Goal: Use online tool/utility: Utilize a website feature to perform a specific function

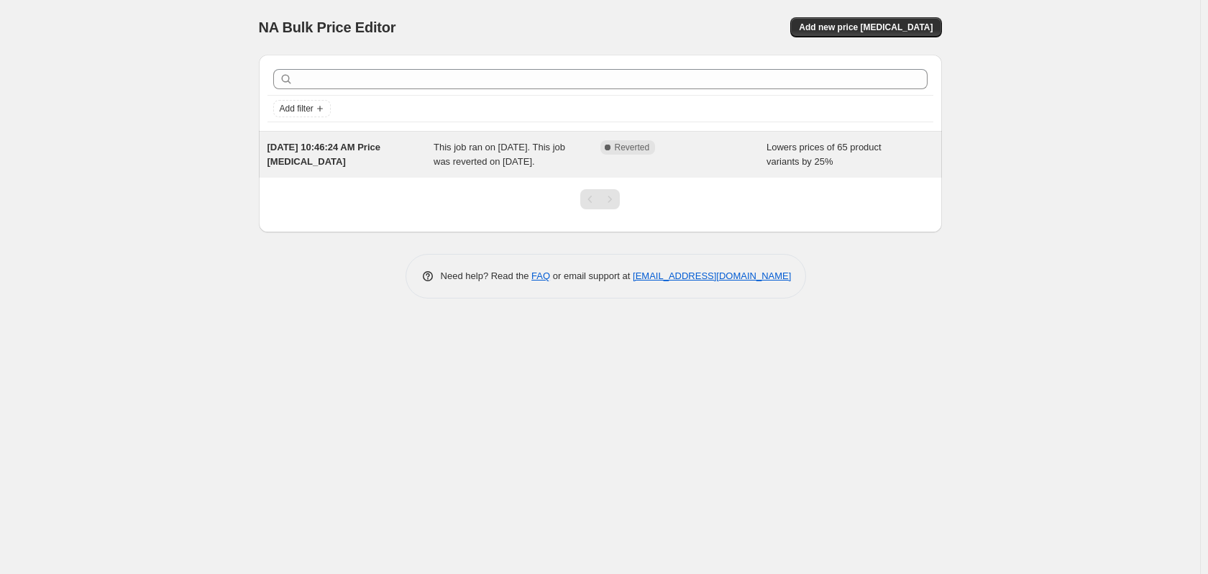
click at [789, 156] on span "Lowers prices of 65 product variants by 25%" at bounding box center [824, 154] width 115 height 25
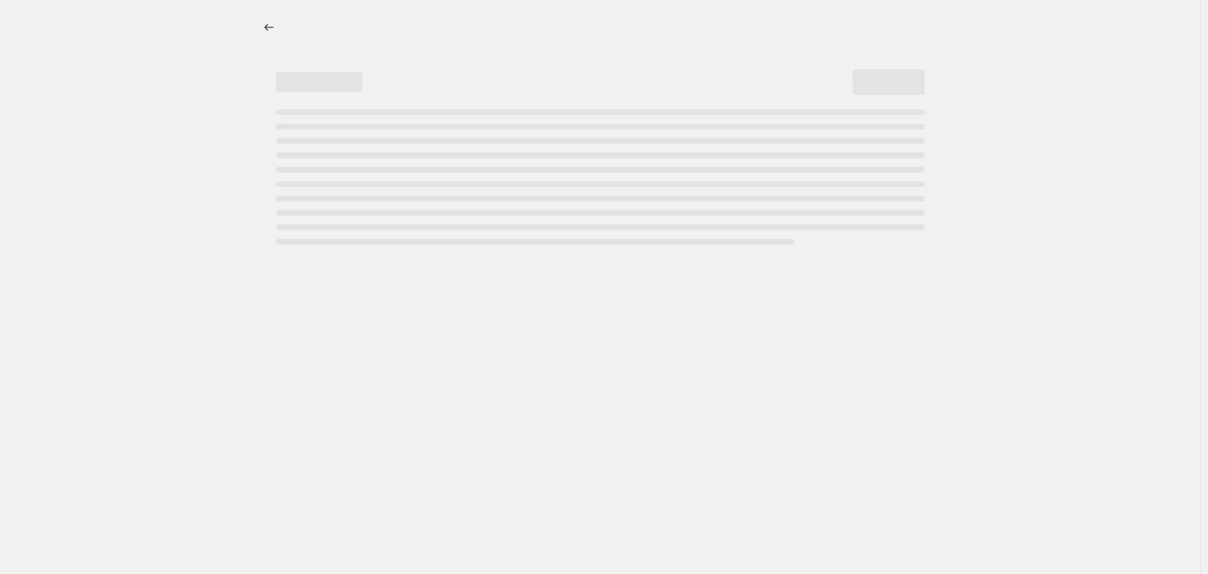
select select "percentage"
select select "collection"
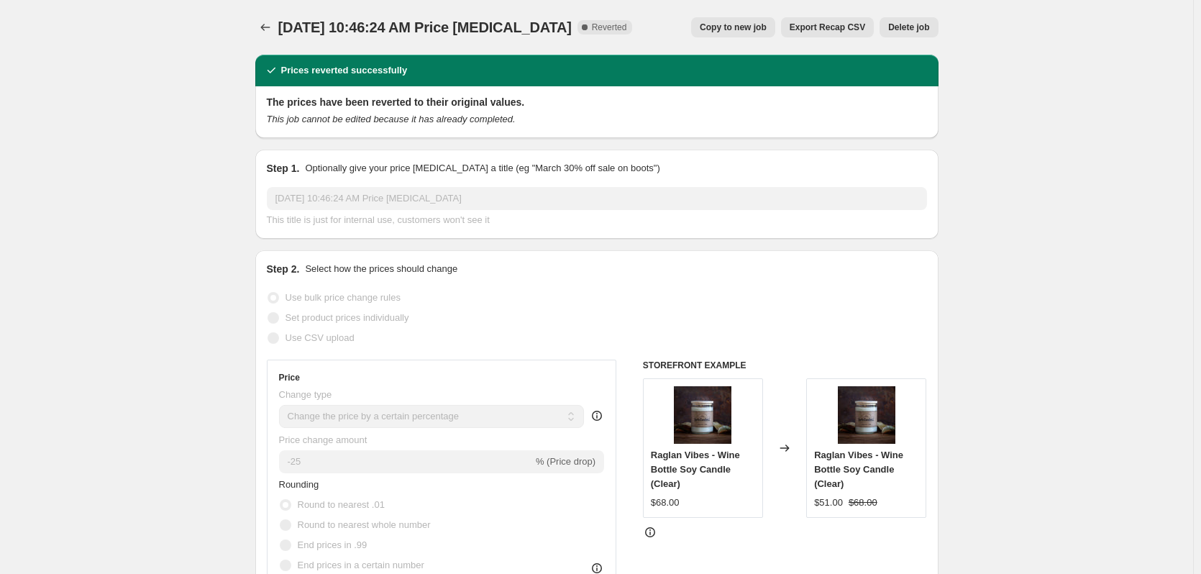
click at [730, 23] on span "Copy to new job" at bounding box center [733, 28] width 67 height 12
select select "percentage"
select select "collection"
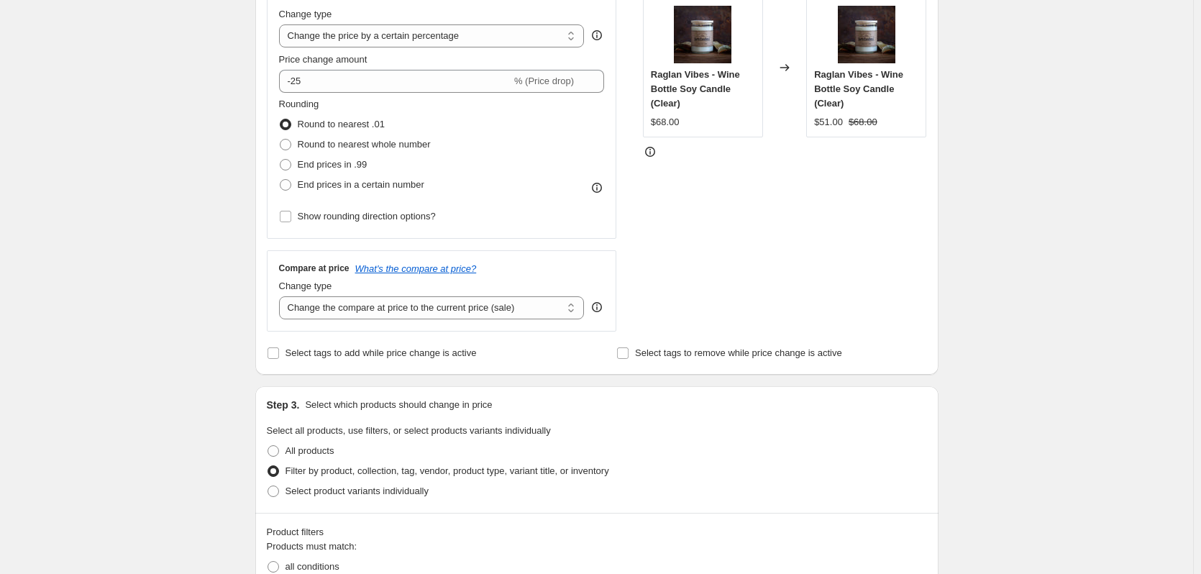
scroll to position [288, 0]
click at [279, 446] on span at bounding box center [274, 449] width 12 height 12
click at [268, 444] on input "All products" at bounding box center [268, 443] width 1 height 1
radio input "true"
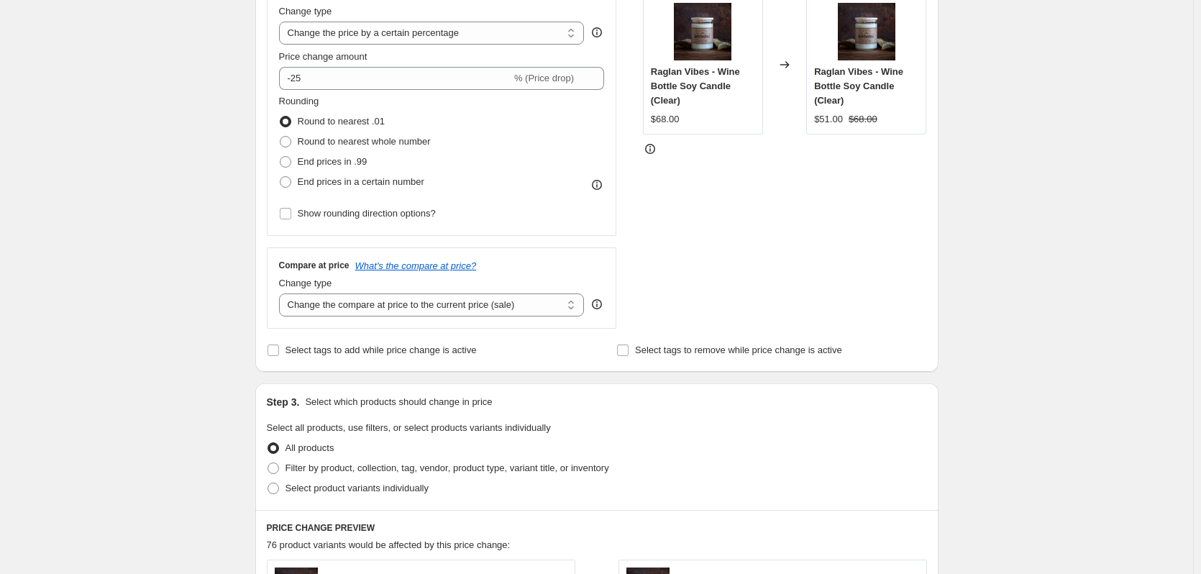
scroll to position [216, 0]
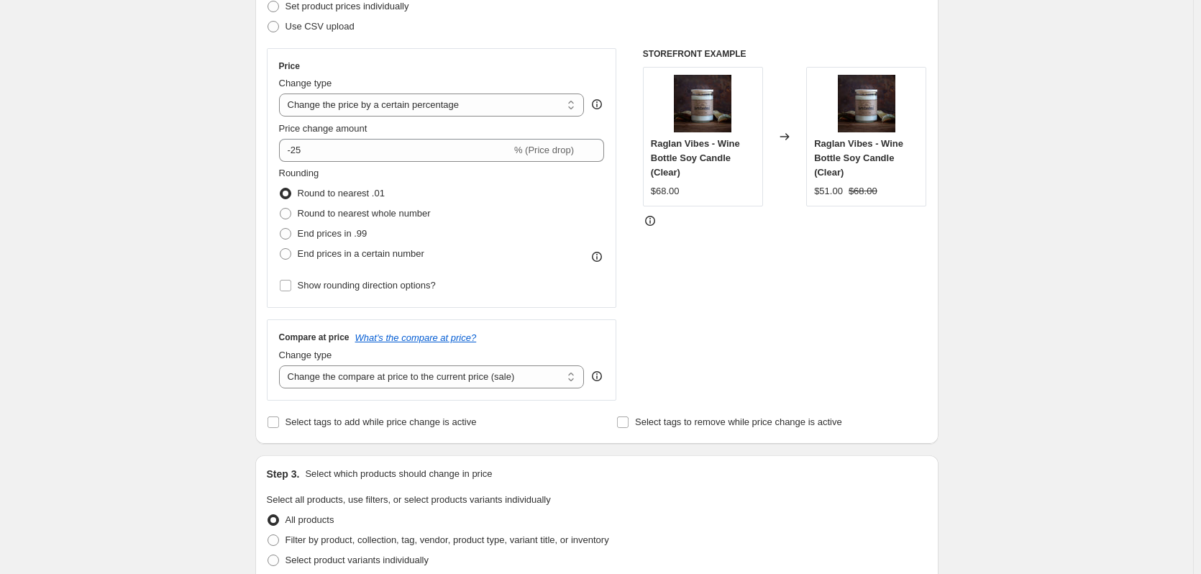
click at [268, 417] on div "Step 2. Select how the prices should change Use bulk price change rules Set pro…" at bounding box center [596, 191] width 683 height 505
click at [278, 425] on input "Select tags to add while price change is active" at bounding box center [274, 422] width 12 height 12
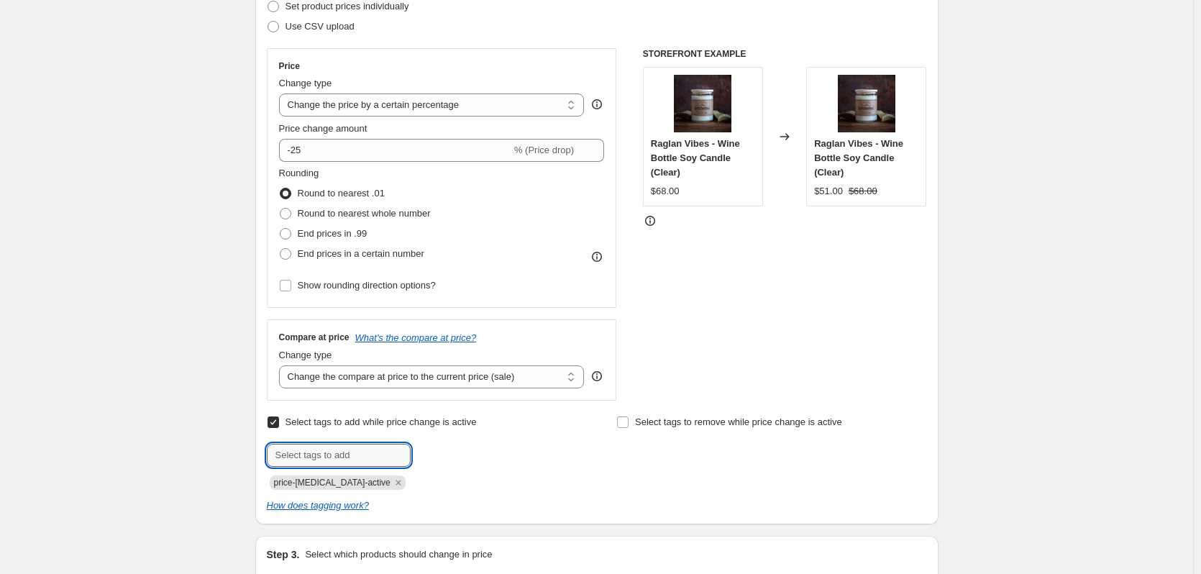
click at [370, 446] on input "text" at bounding box center [339, 455] width 144 height 23
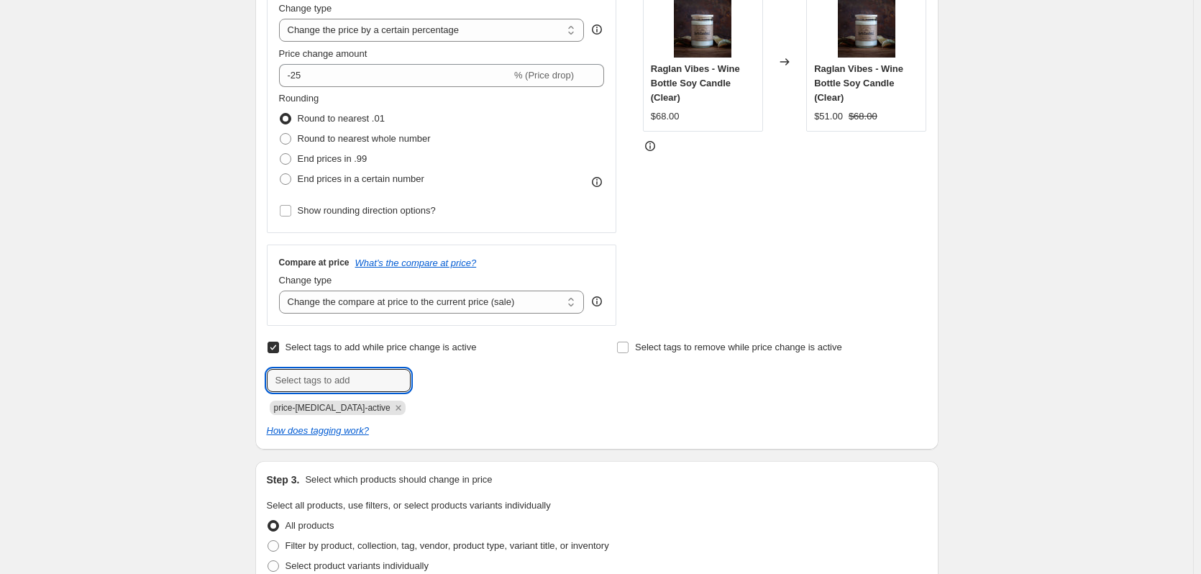
scroll to position [288, 0]
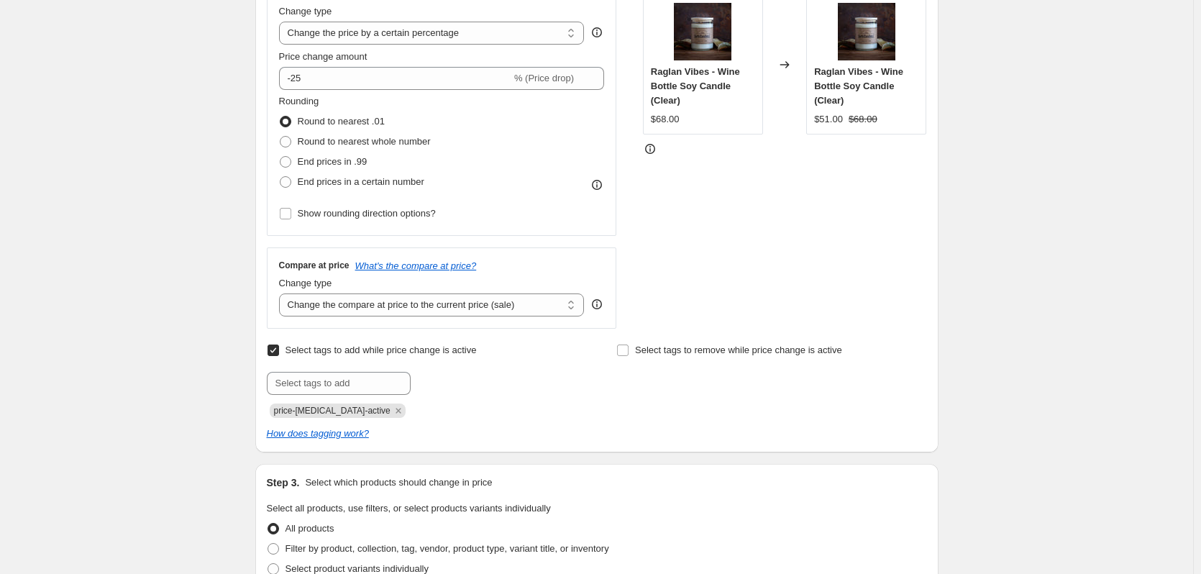
click at [275, 345] on input "Select tags to add while price change is active" at bounding box center [274, 350] width 12 height 12
checkbox input "false"
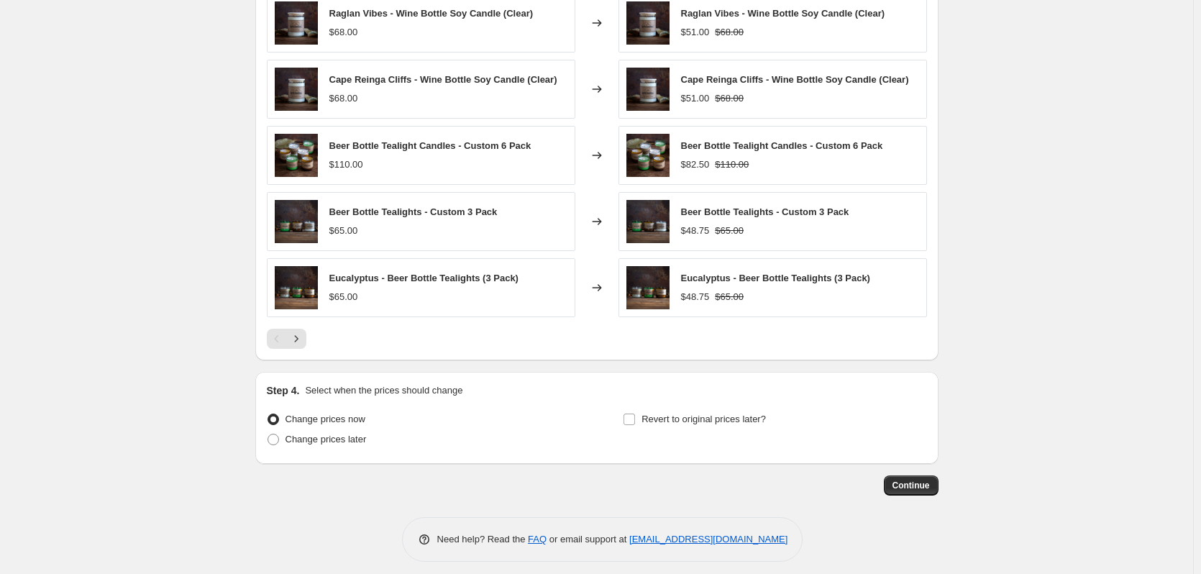
scroll to position [864, 0]
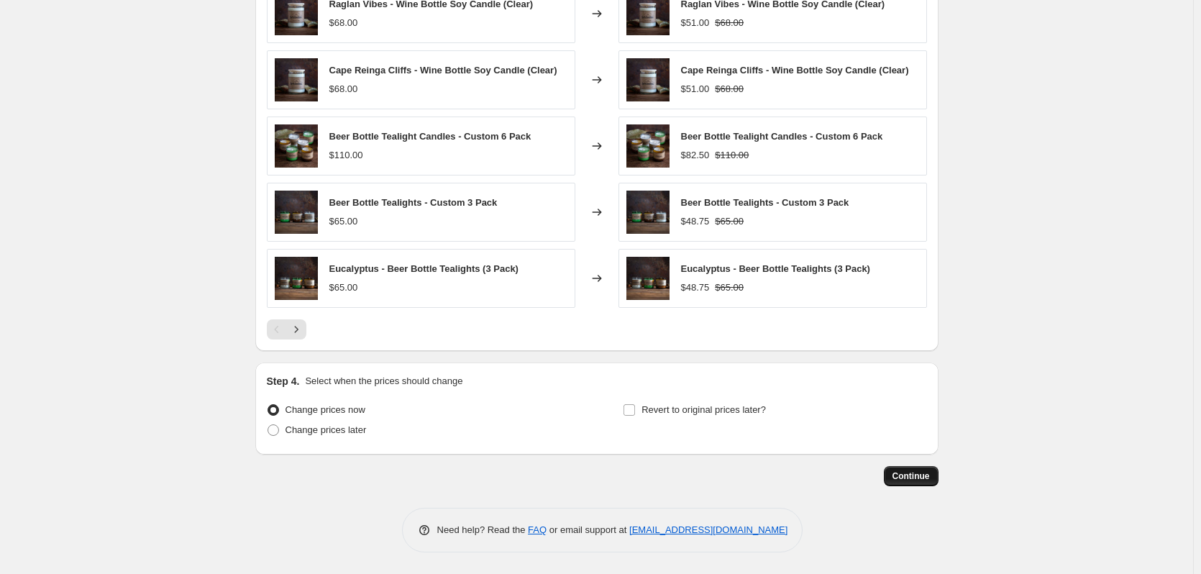
click at [923, 477] on span "Continue" at bounding box center [911, 476] width 37 height 12
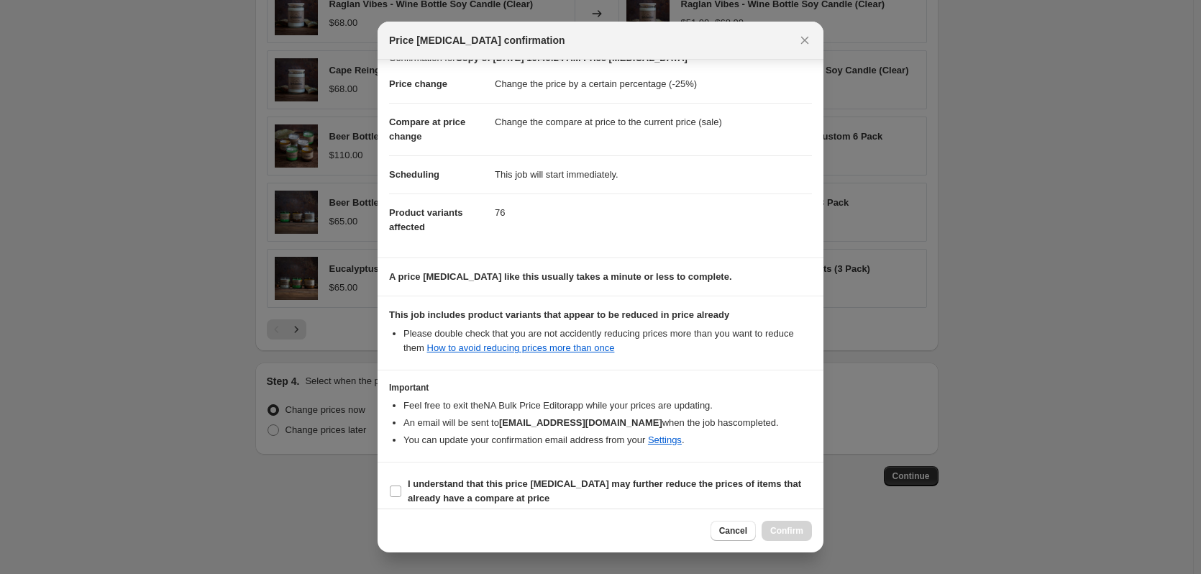
scroll to position [32, 0]
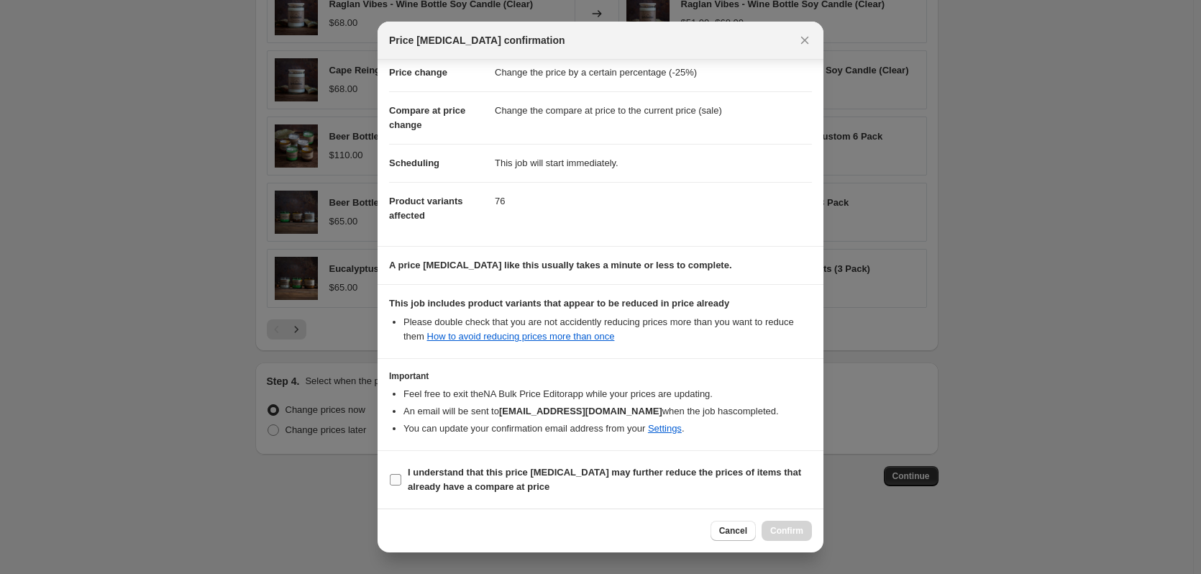
click at [397, 483] on input "I understand that this price [MEDICAL_DATA] may further reduce the prices of it…" at bounding box center [396, 480] width 12 height 12
checkbox input "true"
click at [793, 537] on button "Confirm" at bounding box center [787, 531] width 50 height 20
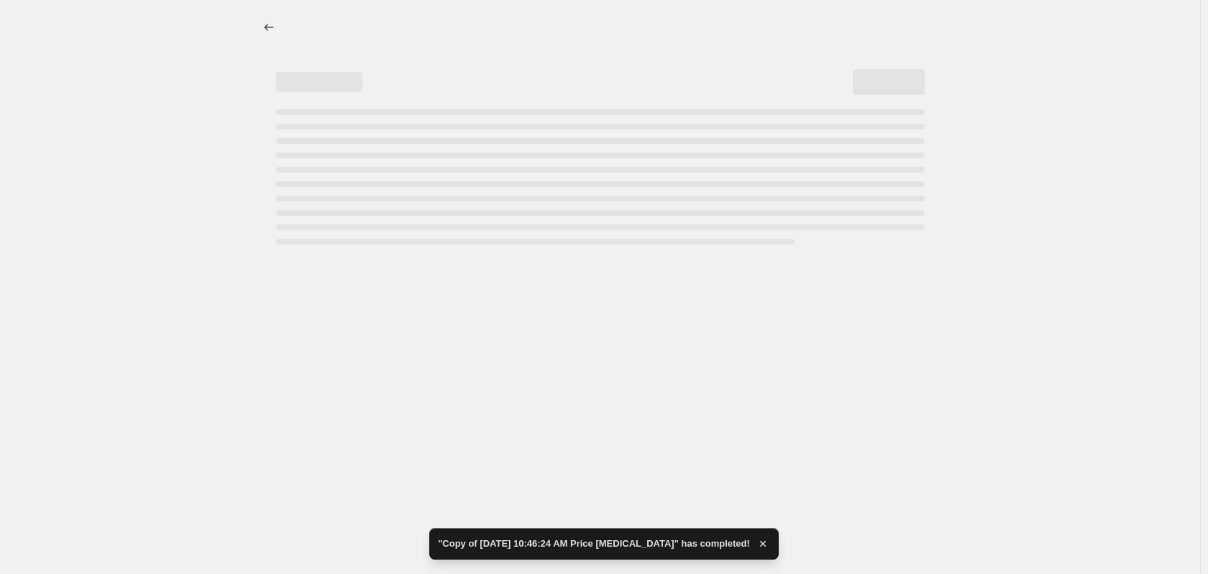
select select "percentage"
